Goal: Information Seeking & Learning: Learn about a topic

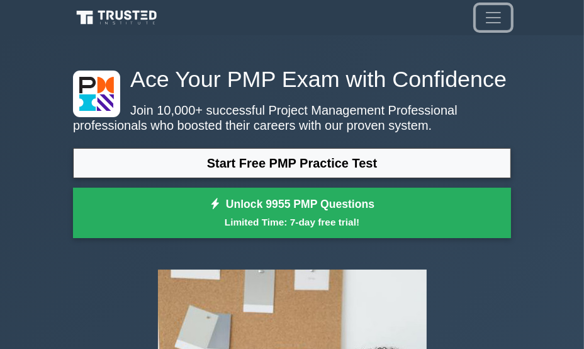
click at [494, 23] on span "Toggle navigation" at bounding box center [493, 17] width 19 height 19
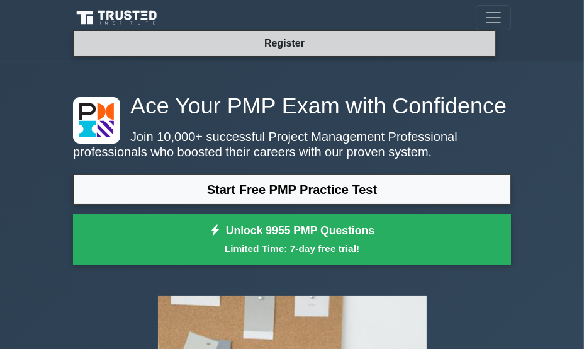
click at [265, 42] on link "Register" at bounding box center [284, 43] width 55 height 16
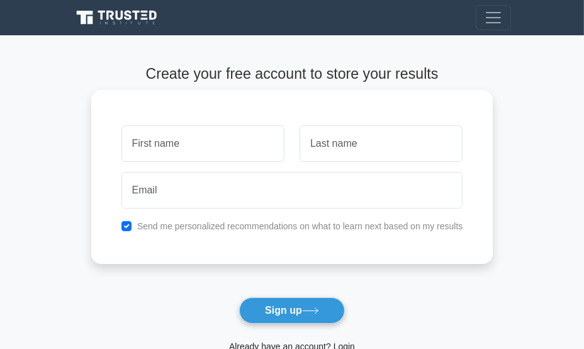
click at [248, 148] on input "text" at bounding box center [203, 143] width 163 height 37
type input "Sanjuana"
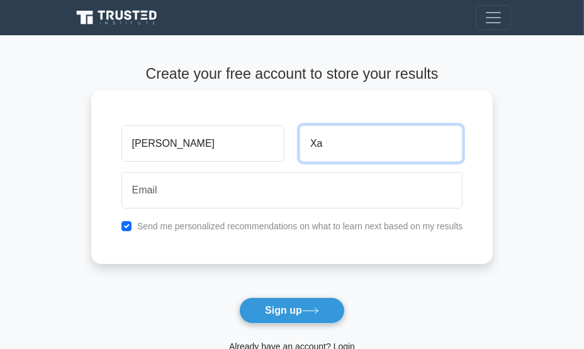
type input "X"
type input "Cantu"
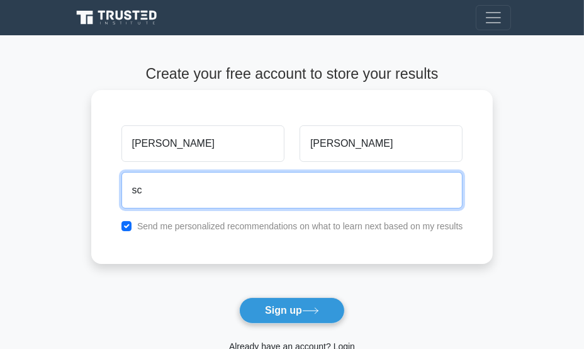
type input "s"
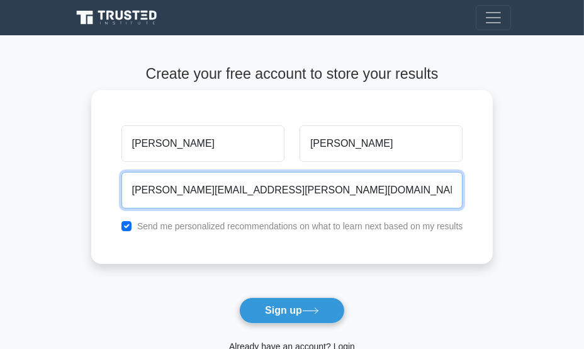
type input "sanjuana.cantu@das.oregon.gov"
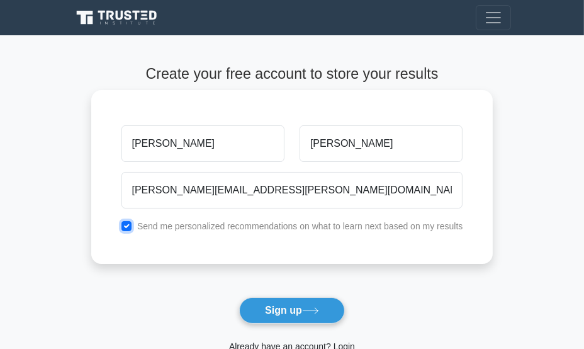
click at [129, 225] on input "checkbox" at bounding box center [127, 226] width 10 height 10
checkbox input "false"
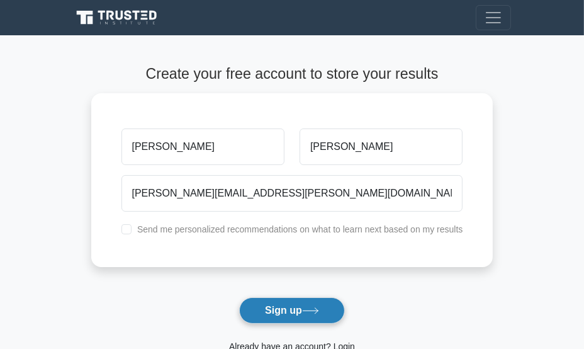
click at [275, 316] on button "Sign up" at bounding box center [292, 310] width 106 height 26
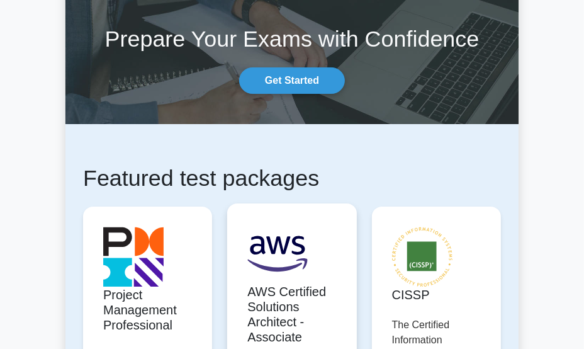
scroll to position [63, 0]
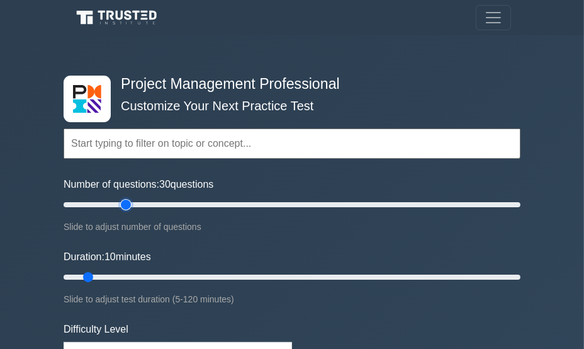
drag, startPoint x: 88, startPoint y: 204, endPoint x: 131, endPoint y: 210, distance: 43.2
click at [131, 210] on input "Number of questions: 30 questions" at bounding box center [292, 204] width 457 height 15
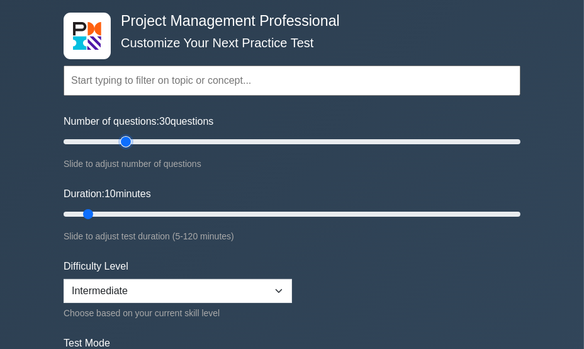
scroll to position [126, 0]
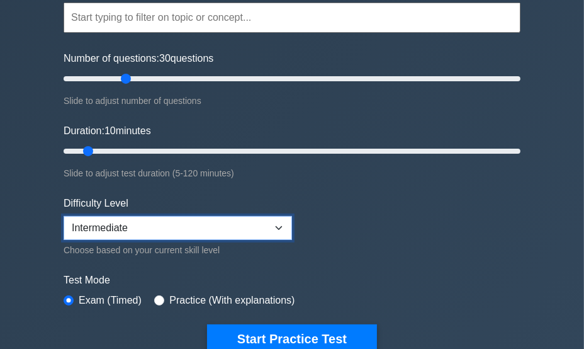
click at [125, 228] on select "Beginner Intermediate Expert" at bounding box center [178, 228] width 229 height 24
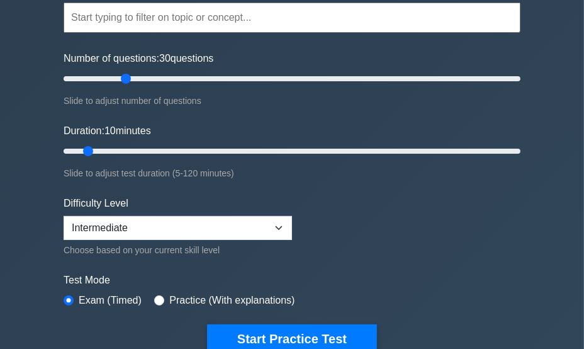
click at [326, 193] on form "Topics Scope Management Time Management Cost Management Quality Management Risk…" at bounding box center [292, 159] width 457 height 389
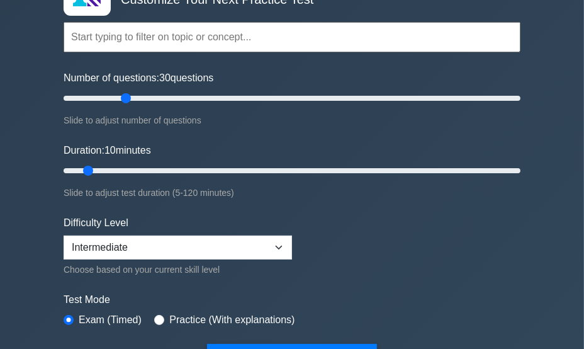
scroll to position [0, 0]
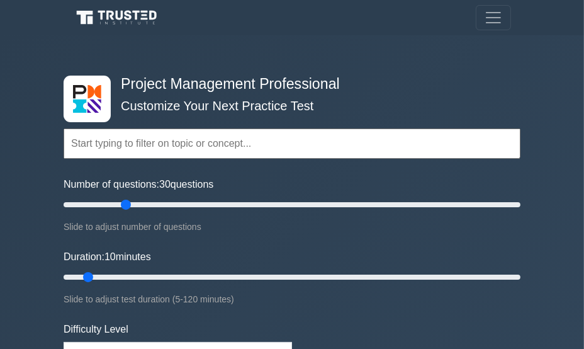
click at [278, 144] on input "text" at bounding box center [292, 143] width 457 height 30
click at [498, 18] on span "Toggle navigation" at bounding box center [493, 17] width 19 height 19
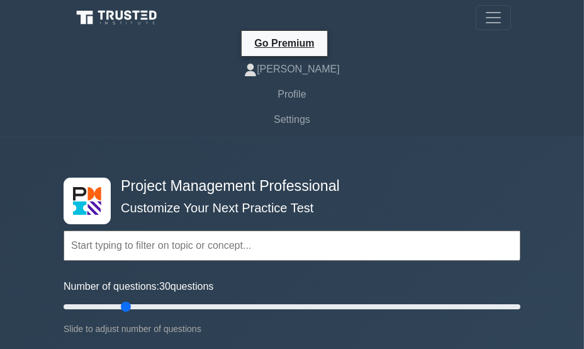
drag, startPoint x: 181, startPoint y: 136, endPoint x: 168, endPoint y: 144, distance: 15.2
click at [180, 137] on nav "Go Premium Sanjuana Profile" at bounding box center [292, 68] width 584 height 137
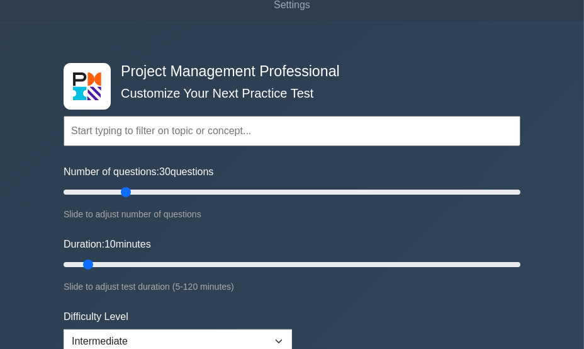
scroll to position [126, 0]
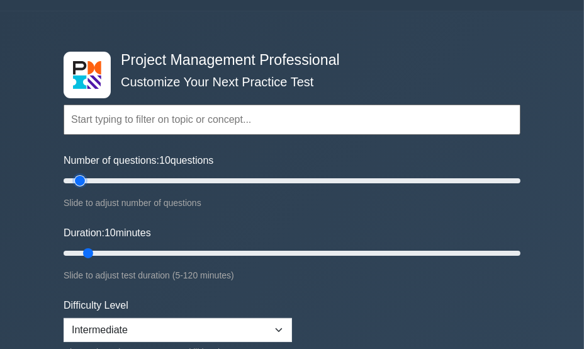
drag, startPoint x: 127, startPoint y: 178, endPoint x: 76, endPoint y: 182, distance: 51.2
type input "10"
click at [76, 182] on input "Number of questions: 10 questions" at bounding box center [292, 180] width 457 height 15
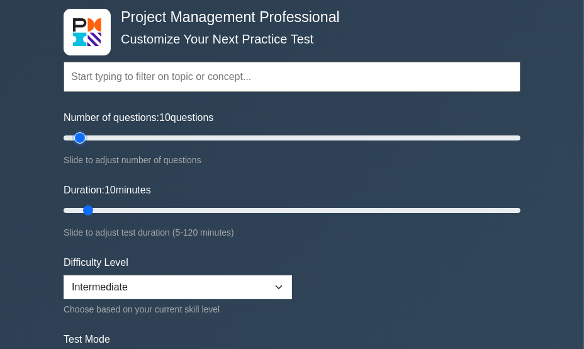
scroll to position [252, 0]
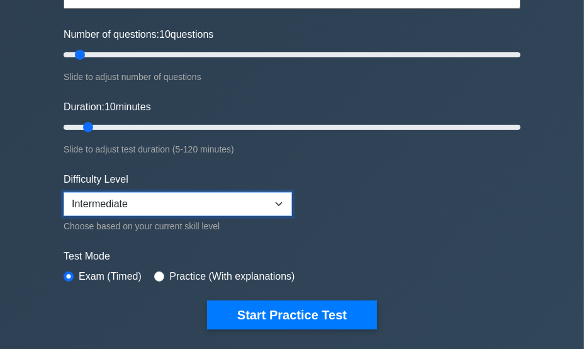
click at [123, 204] on select "Beginner Intermediate Expert" at bounding box center [178, 204] width 229 height 24
select select "beginner"
click at [64, 192] on select "Beginner Intermediate Expert" at bounding box center [178, 204] width 229 height 24
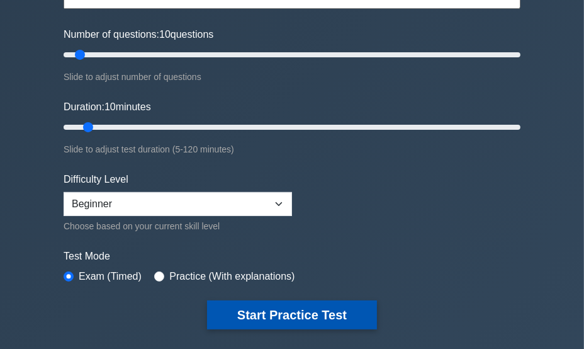
click at [221, 307] on button "Start Practice Test" at bounding box center [292, 314] width 170 height 29
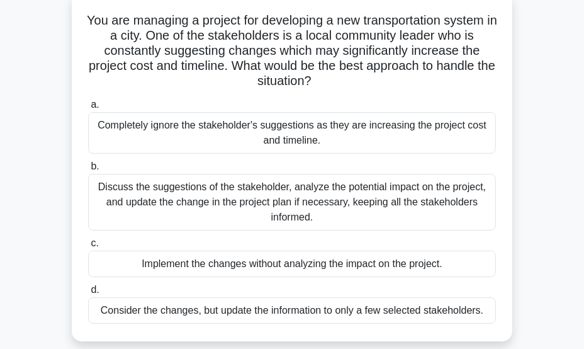
scroll to position [63, 0]
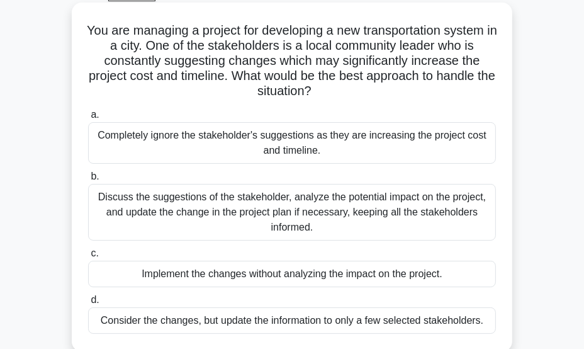
drag, startPoint x: 141, startPoint y: 260, endPoint x: 138, endPoint y: 270, distance: 10.6
click at [140, 266] on label "c. Implement the changes without analyzing the impact on the project." at bounding box center [292, 267] width 408 height 42
click at [140, 271] on div "Implement the changes without analyzing the impact on the project." at bounding box center [292, 274] width 408 height 26
click at [88, 258] on input "c. Implement the changes without analyzing the impact on the project." at bounding box center [88, 253] width 0 height 8
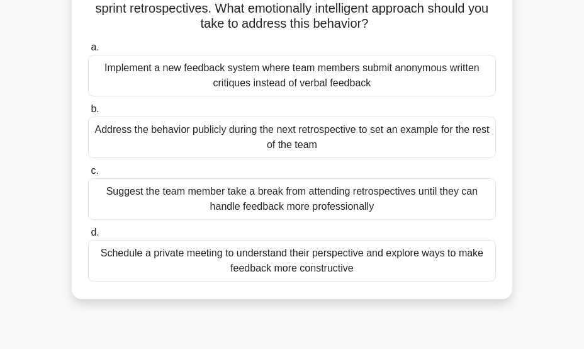
scroll to position [126, 0]
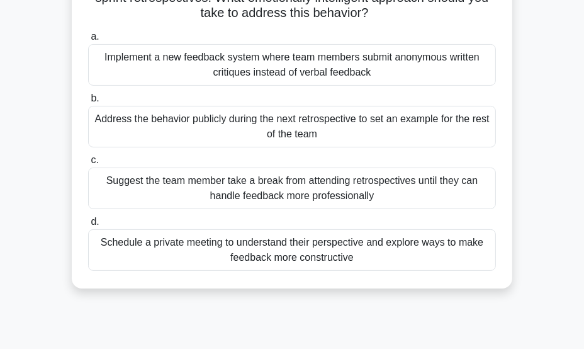
click at [168, 248] on div "Schedule a private meeting to understand their perspective and explore ways to …" at bounding box center [292, 250] width 408 height 42
click at [88, 226] on input "d. Schedule a private meeting to understand their perspective and explore ways …" at bounding box center [88, 222] width 0 height 8
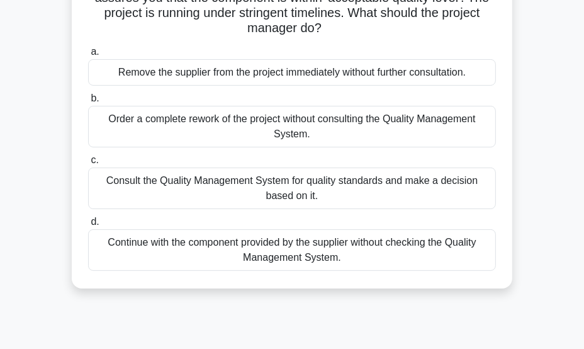
scroll to position [63, 0]
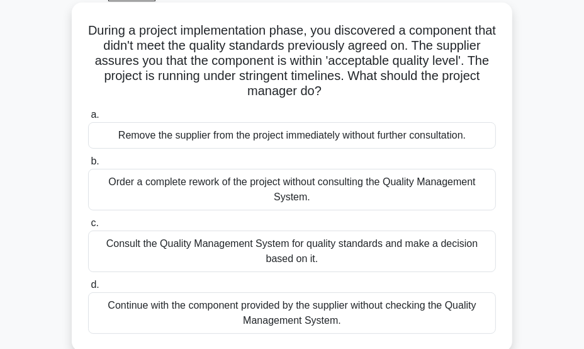
drag, startPoint x: 192, startPoint y: 249, endPoint x: 194, endPoint y: 256, distance: 6.6
click at [192, 250] on div "Consult the Quality Management System for quality standards and make a decision…" at bounding box center [292, 251] width 408 height 42
click at [88, 227] on input "c. Consult the Quality Management System for quality standards and make a decis…" at bounding box center [88, 223] width 0 height 8
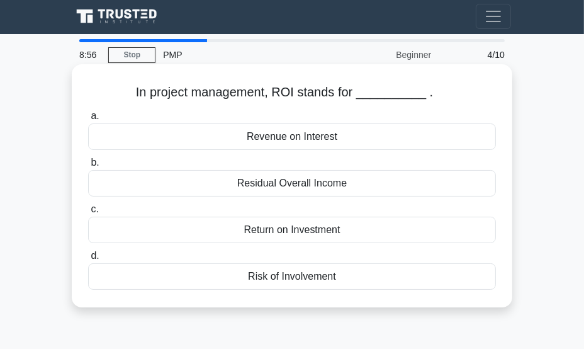
scroll to position [0, 0]
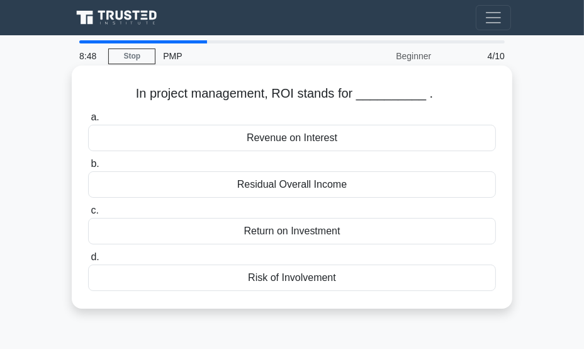
drag, startPoint x: 280, startPoint y: 234, endPoint x: 278, endPoint y: 274, distance: 40.4
click at [280, 233] on div "Return on Investment" at bounding box center [292, 231] width 408 height 26
click at [88, 215] on input "c. Return on Investment" at bounding box center [88, 211] width 0 height 8
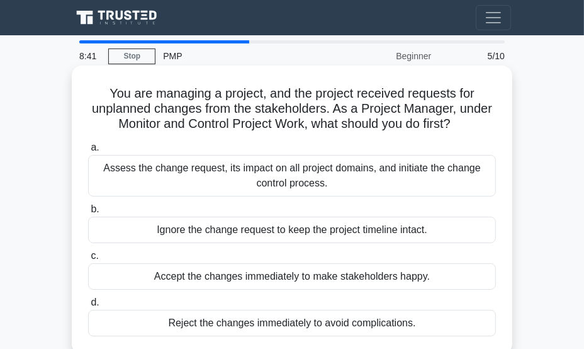
click at [199, 177] on div "Assess the change request, its impact on all project domains, and initiate the …" at bounding box center [292, 176] width 408 height 42
click at [88, 152] on input "a. Assess the change request, its impact on all project domains, and initiate t…" at bounding box center [88, 148] width 0 height 8
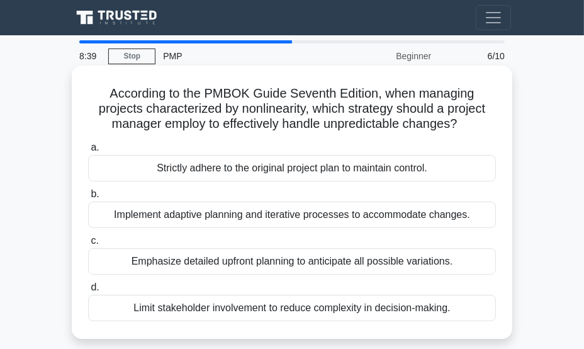
click at [203, 259] on div "Emphasize detailed upfront planning to anticipate all possible variations." at bounding box center [292, 261] width 408 height 26
click at [88, 245] on input "c. Emphasize detailed upfront planning to anticipate all possible variations." at bounding box center [88, 241] width 0 height 8
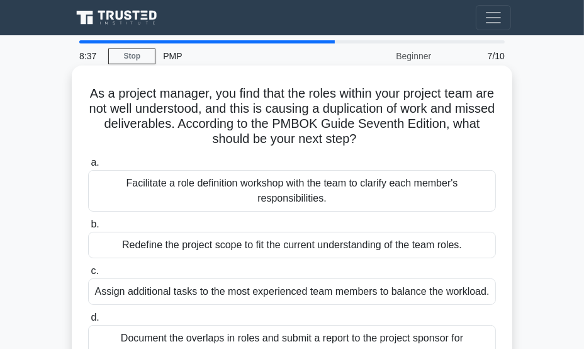
click at [205, 291] on div "Assign additional tasks to the most experienced team members to balance the wor…" at bounding box center [292, 291] width 408 height 26
click at [88, 275] on input "c. Assign additional tasks to the most experienced team members to balance the …" at bounding box center [88, 271] width 0 height 8
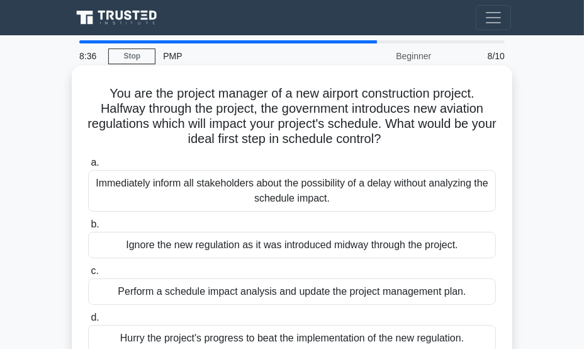
click at [221, 244] on div "Ignore the new regulation as it was introduced midway through the project." at bounding box center [292, 245] width 408 height 26
click at [88, 229] on input "b. Ignore the new regulation as it was introduced midway through the project." at bounding box center [88, 224] width 0 height 8
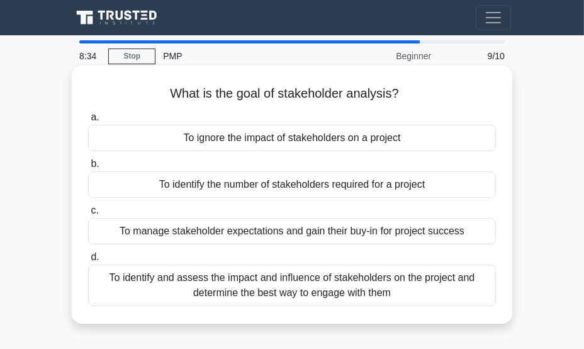
click at [233, 287] on div "To identify and assess the impact and influence of stakeholders on the project …" at bounding box center [292, 286] width 408 height 42
click at [88, 261] on input "d. To identify and assess the impact and influence of stakeholders on the proje…" at bounding box center [88, 257] width 0 height 8
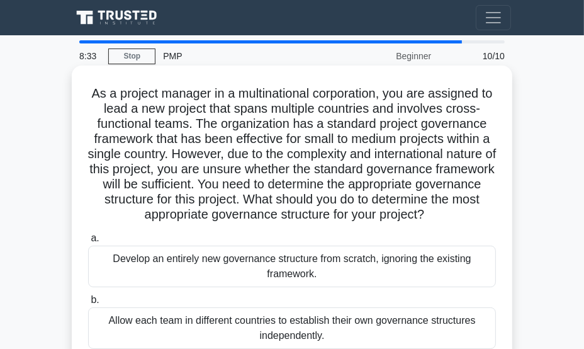
click at [234, 255] on div "Develop an entirely new governance structure from scratch, ignoring the existin…" at bounding box center [292, 267] width 408 height 42
click at [88, 242] on input "a. Develop an entirely new governance structure from scratch, ignoring the exis…" at bounding box center [88, 238] width 0 height 8
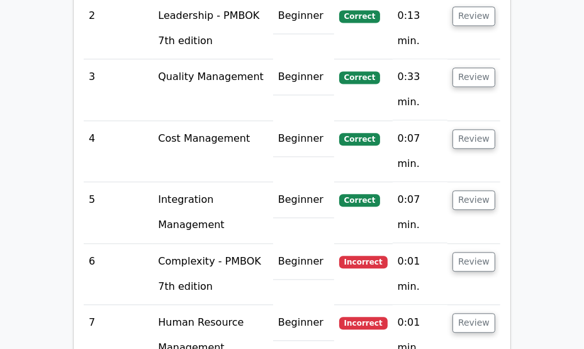
scroll to position [2015, 0]
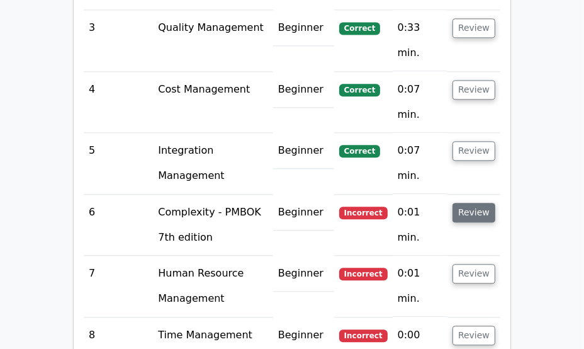
click at [479, 203] on button "Review" at bounding box center [474, 213] width 43 height 20
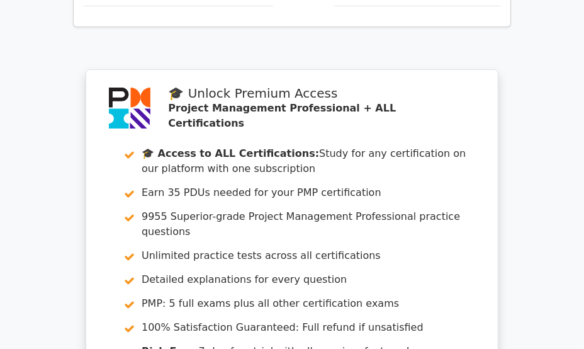
scroll to position [3097, 0]
